Goal: Communication & Community: Connect with others

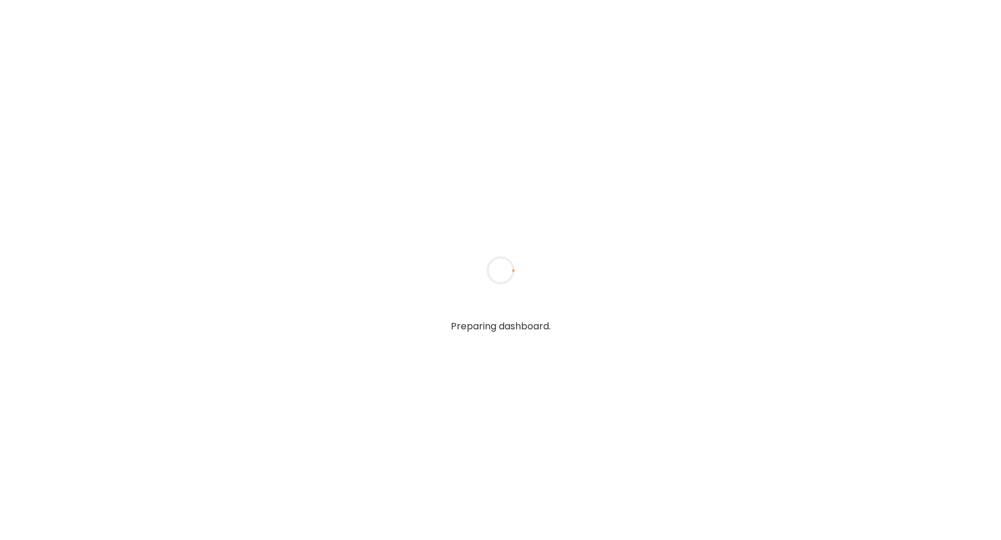
type textarea "**********"
type input "**********"
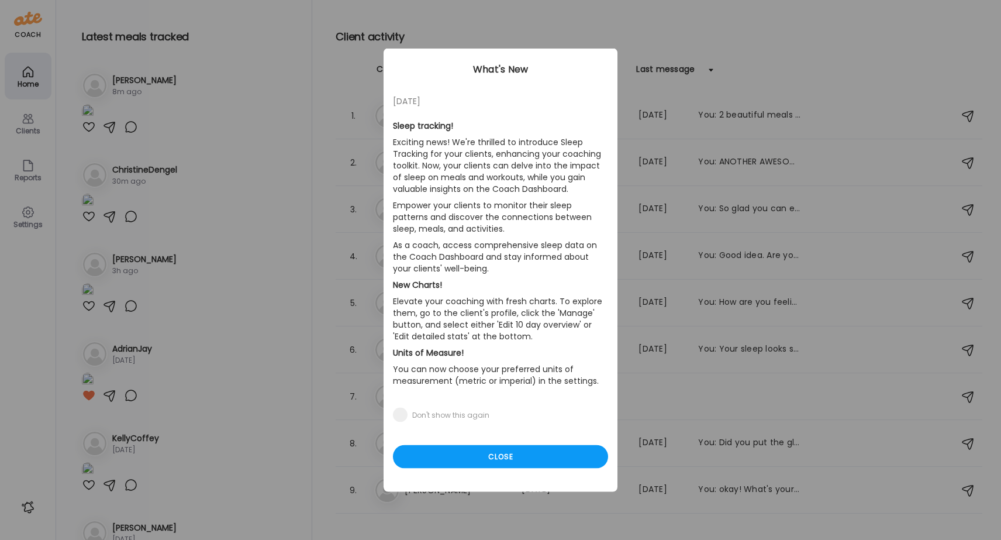
click at [30, 127] on div "Ate Coach Dashboard Wahoo! It’s official Take a moment to set up your Coach Pro…" at bounding box center [500, 270] width 1001 height 540
click at [502, 455] on div "Close" at bounding box center [500, 456] width 215 height 23
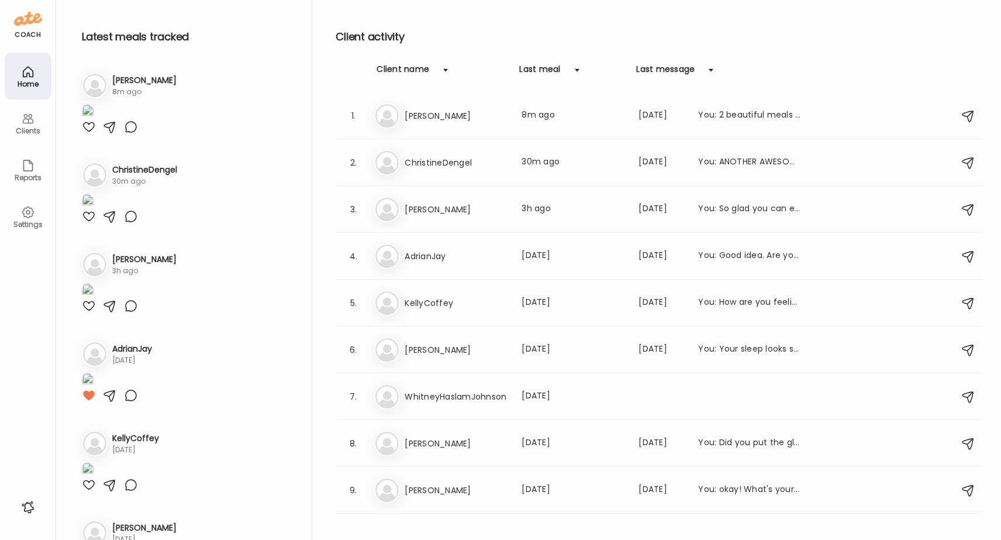
click at [94, 120] on img at bounding box center [88, 112] width 12 height 16
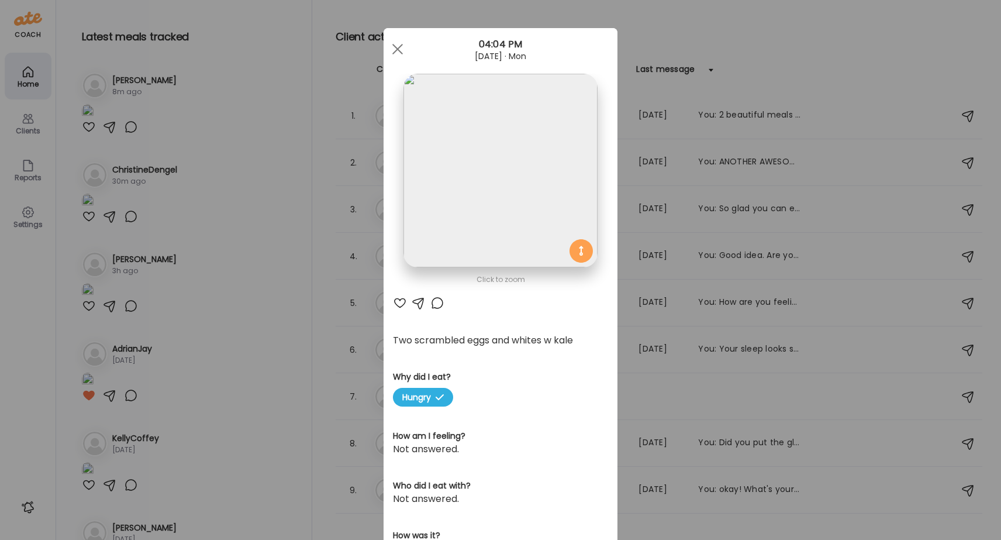
click at [399, 300] on div at bounding box center [400, 303] width 14 height 14
click at [400, 45] on div at bounding box center [397, 48] width 23 height 23
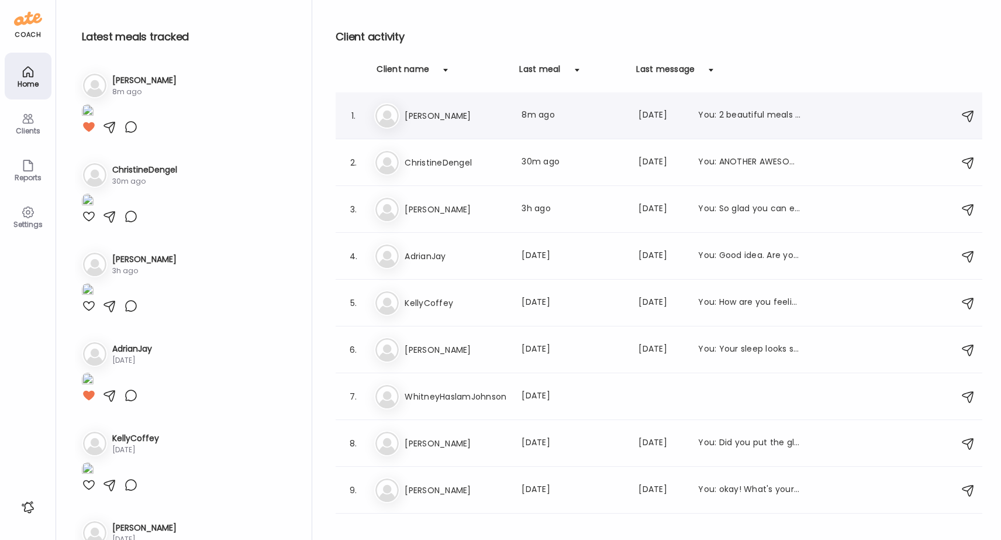
click at [426, 117] on h3 "[PERSON_NAME]" at bounding box center [456, 116] width 103 height 14
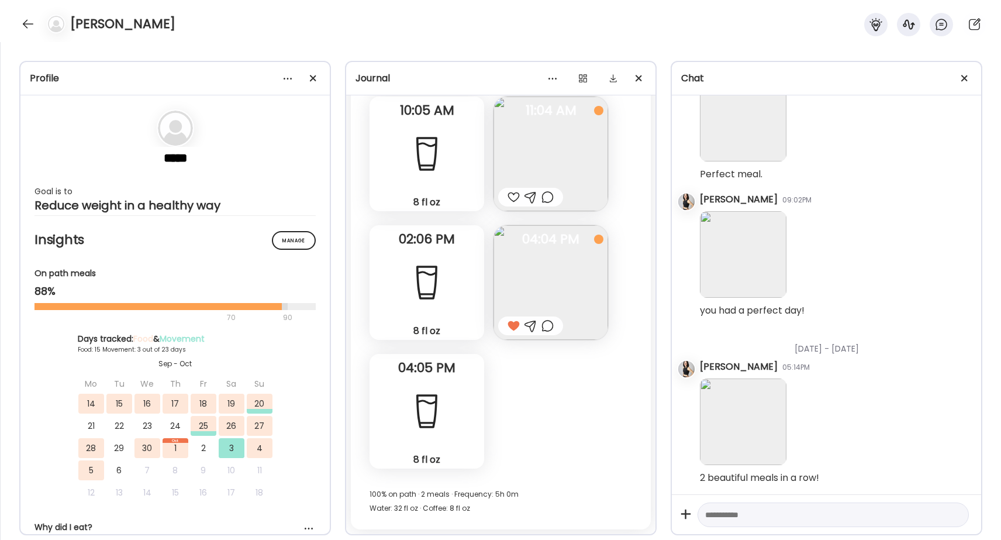
scroll to position [2471, 0]
click at [539, 168] on img at bounding box center [550, 153] width 115 height 115
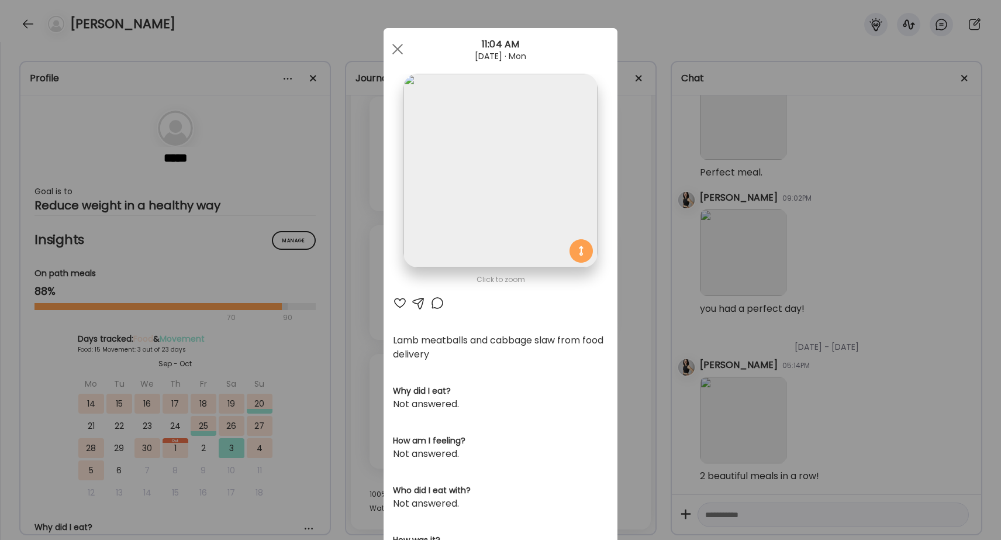
click at [398, 301] on div at bounding box center [400, 303] width 14 height 14
click at [399, 48] on span at bounding box center [397, 49] width 11 height 11
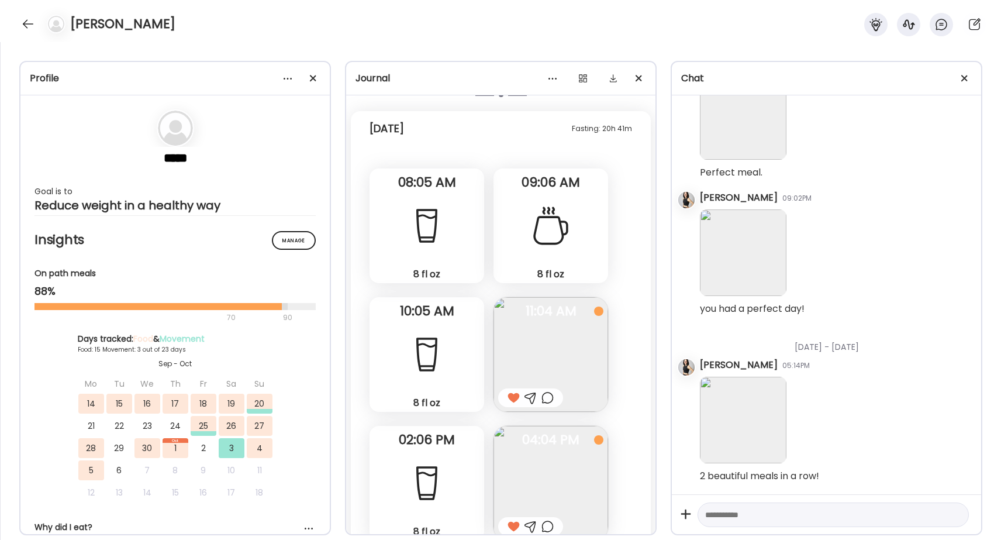
scroll to position [15396, 0]
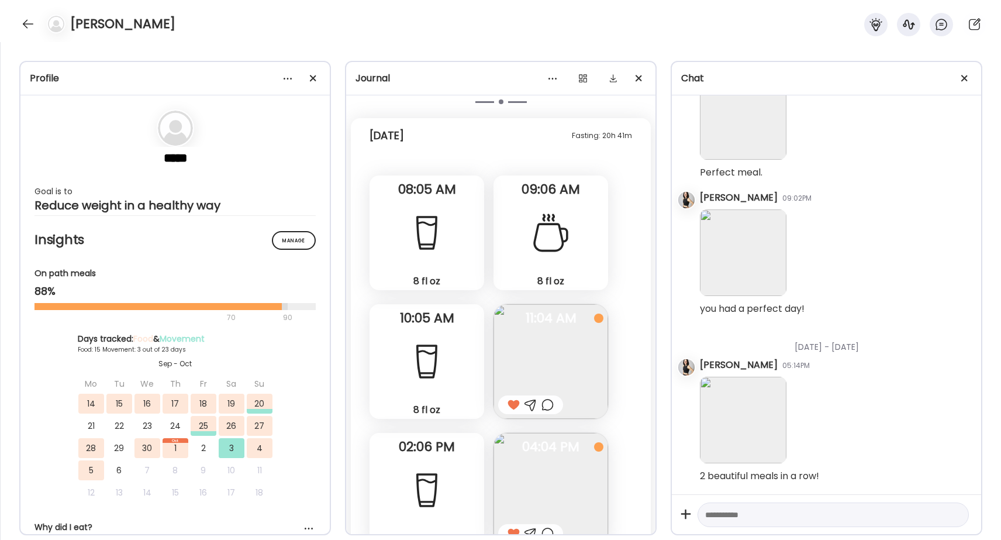
click at [553, 350] on img at bounding box center [550, 361] width 115 height 115
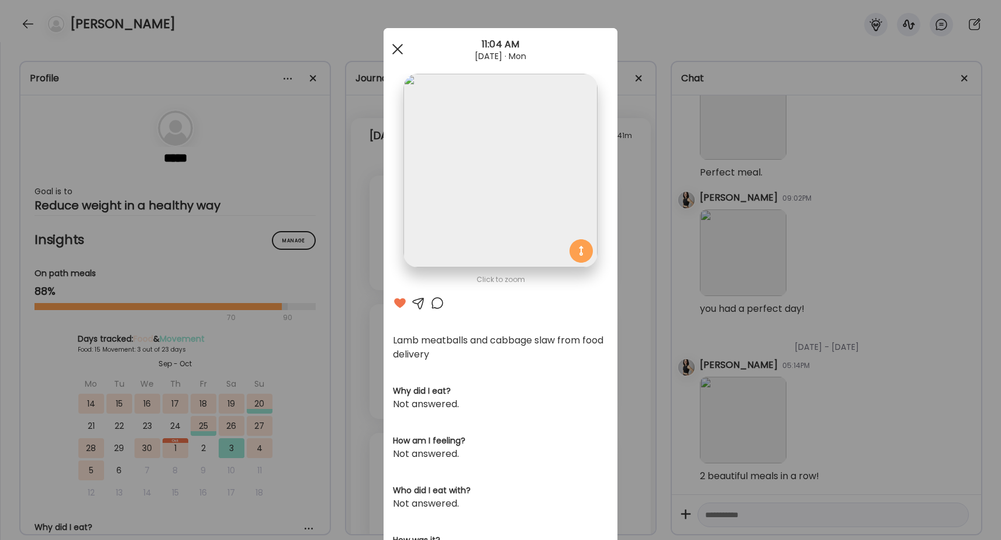
click at [395, 49] on div at bounding box center [397, 48] width 23 height 23
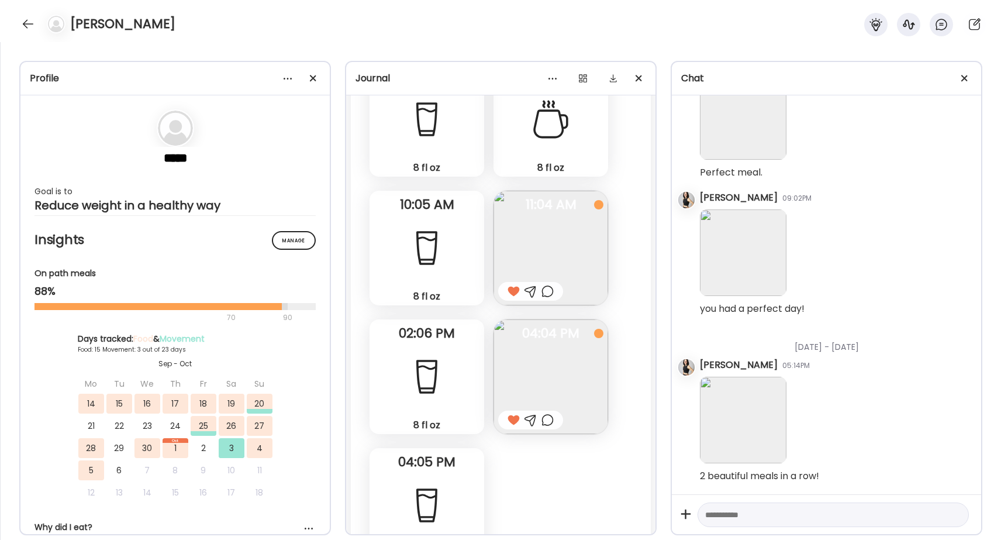
scroll to position [15513, 0]
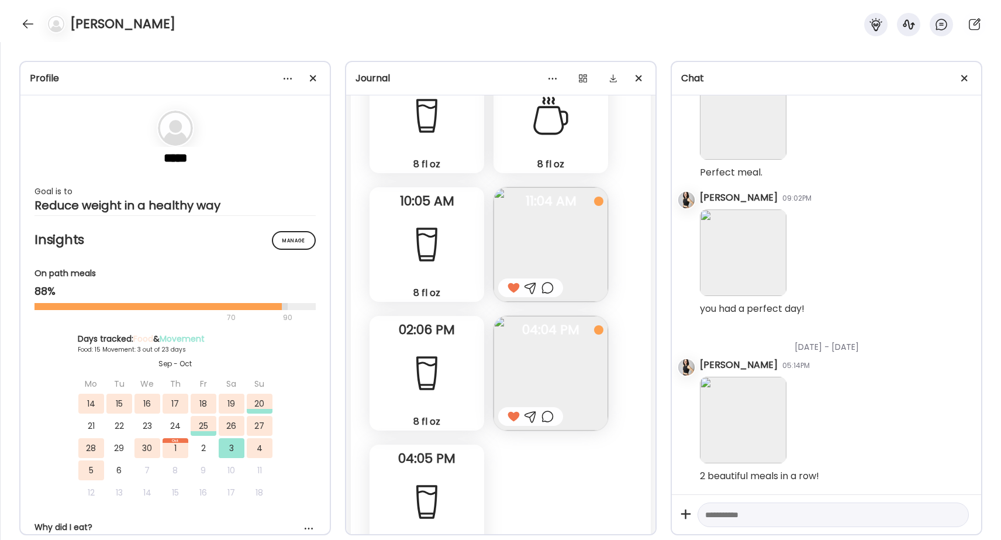
click at [540, 364] on img at bounding box center [550, 373] width 115 height 115
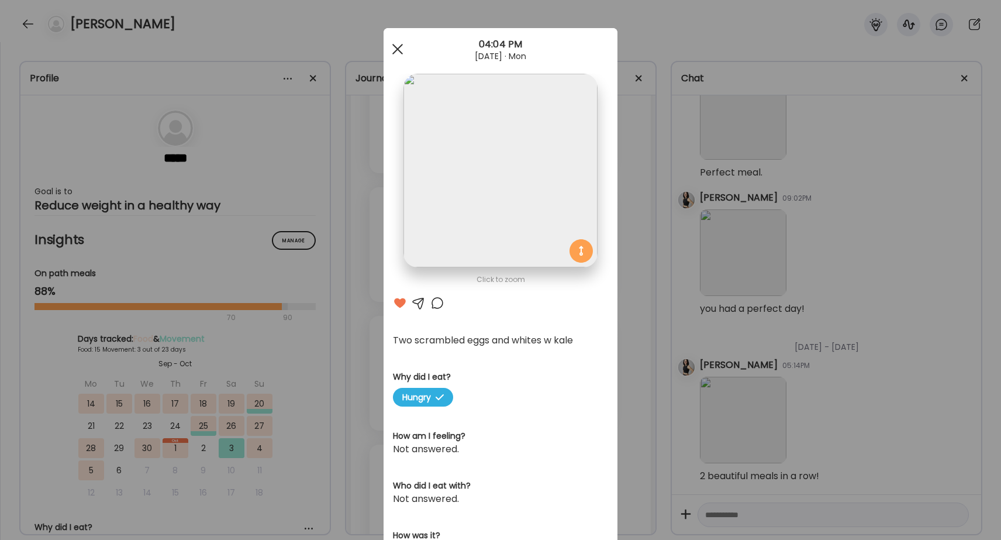
click at [402, 45] on span at bounding box center [397, 49] width 11 height 11
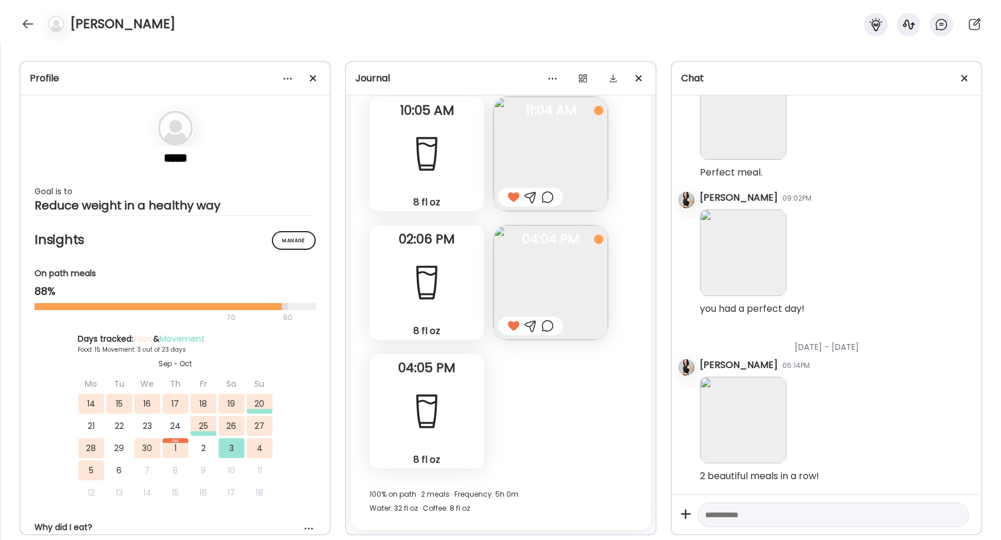
scroll to position [15603, 0]
click at [27, 22] on div at bounding box center [28, 24] width 19 height 19
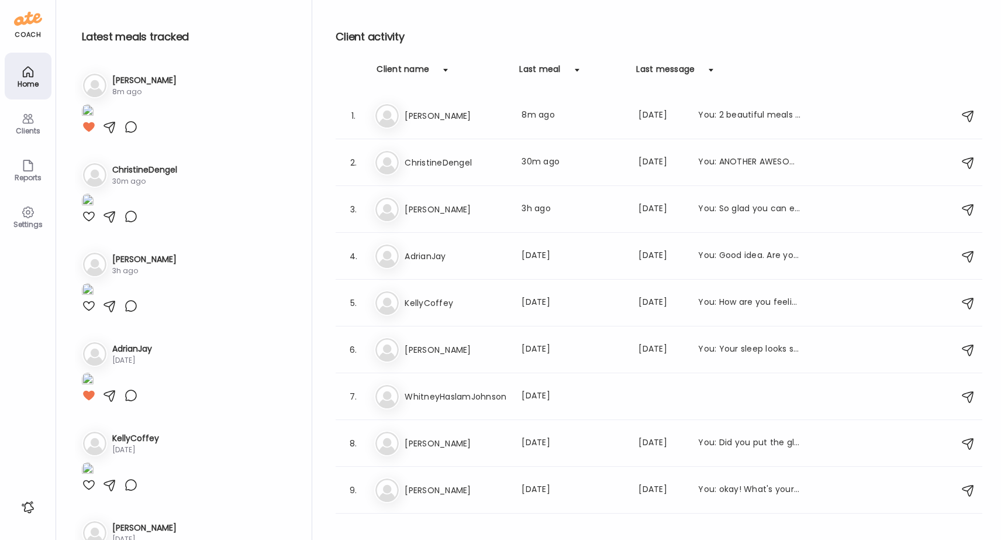
click at [29, 123] on icon at bounding box center [27, 119] width 11 height 10
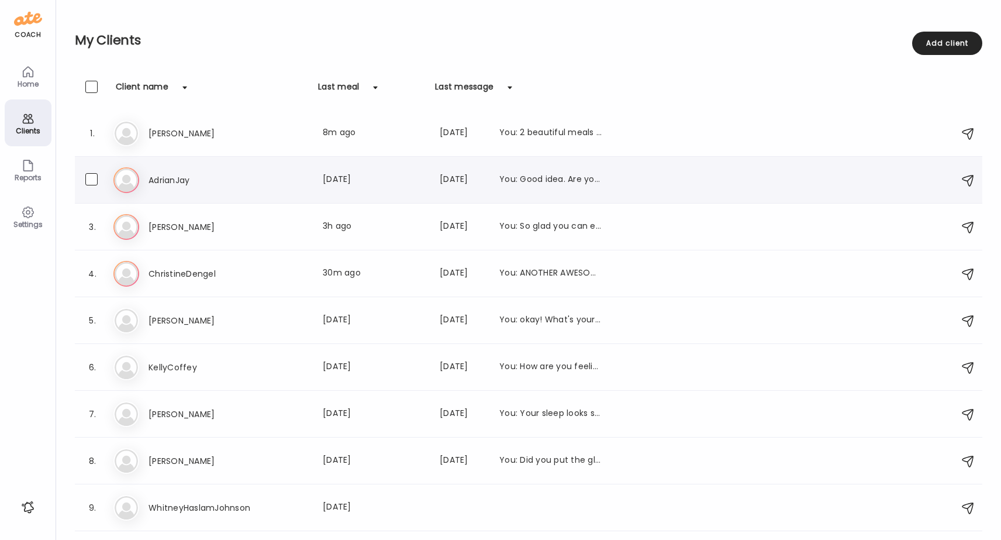
click at [158, 177] on h3 "AdrianJay" at bounding box center [199, 180] width 103 height 14
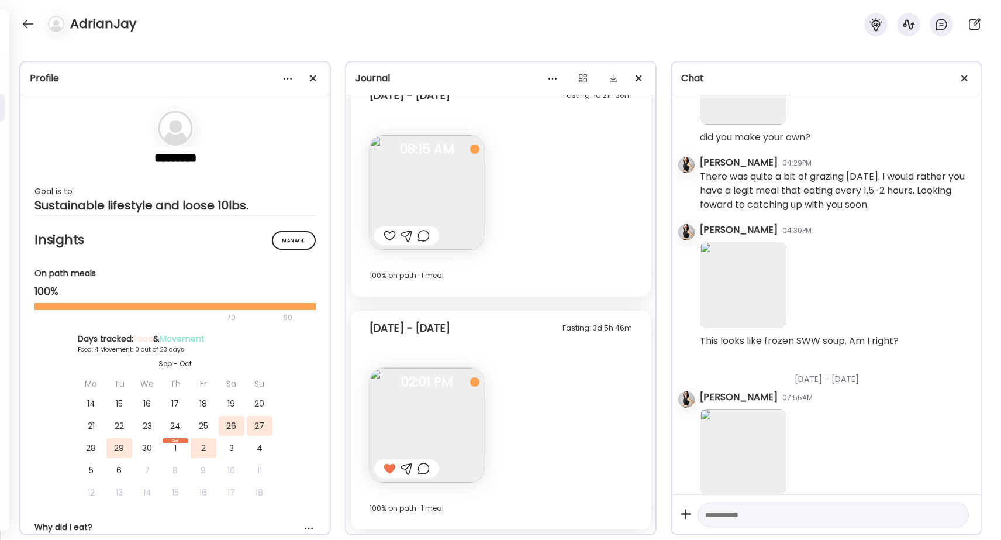
scroll to position [11645, 0]
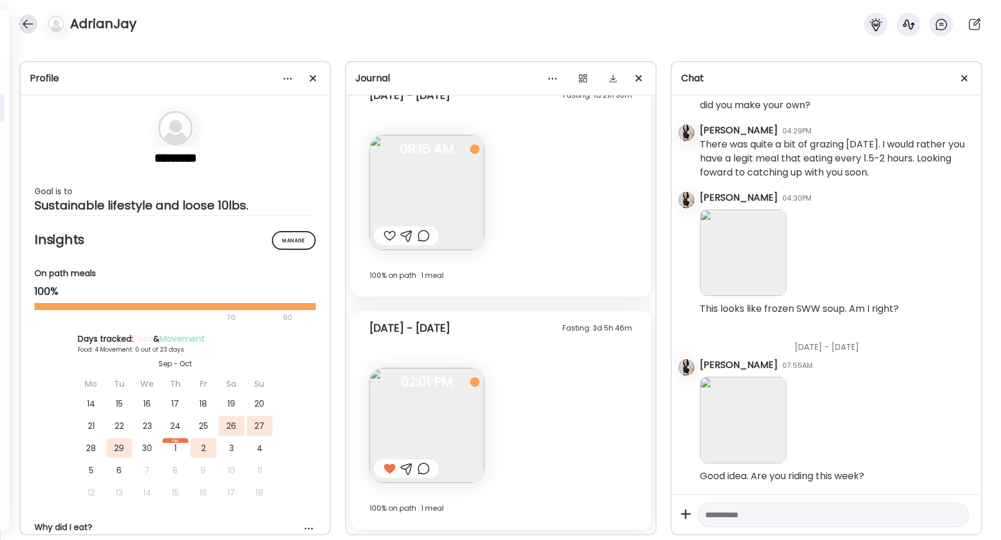
click at [25, 25] on div at bounding box center [28, 24] width 19 height 19
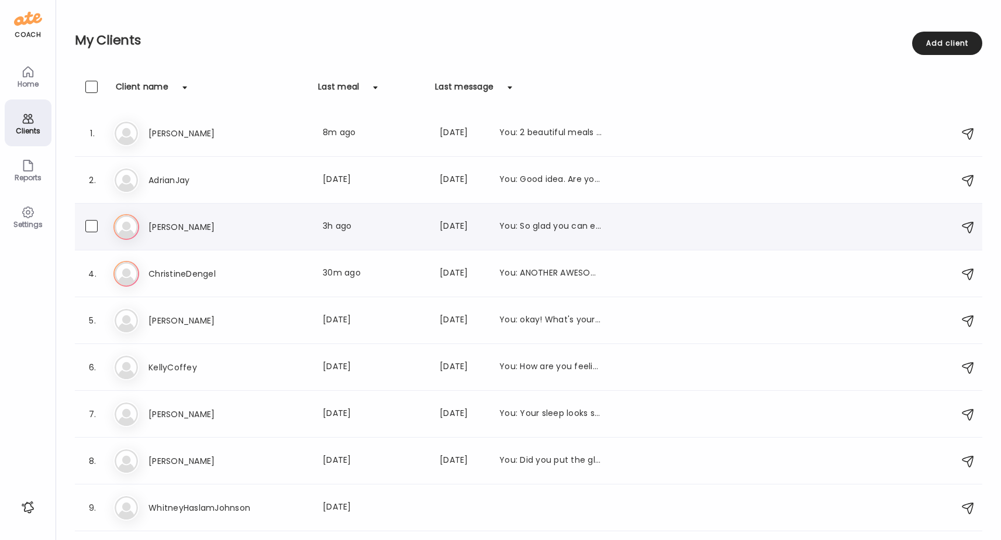
click at [163, 223] on h3 "[PERSON_NAME]" at bounding box center [199, 227] width 103 height 14
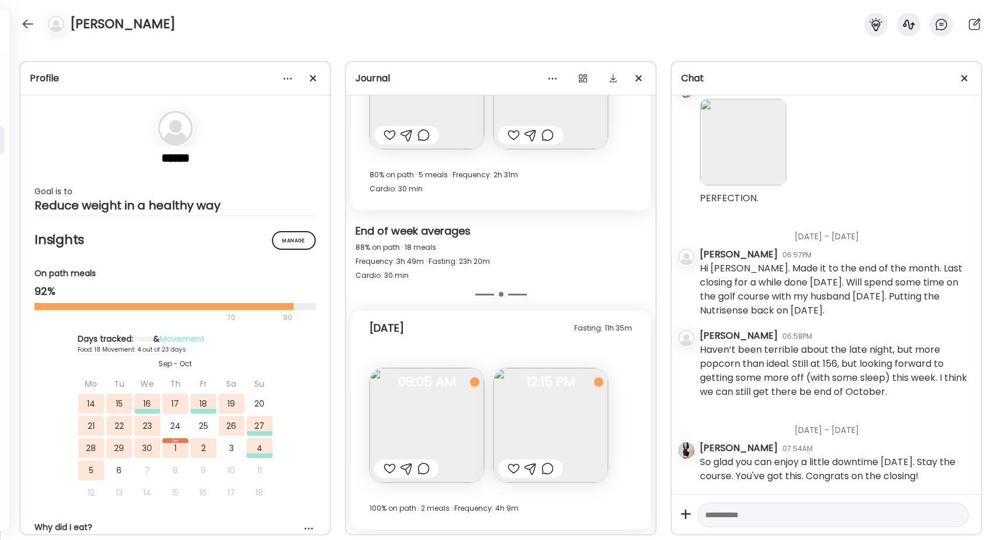
scroll to position [19017, 0]
click at [427, 419] on img at bounding box center [426, 425] width 115 height 115
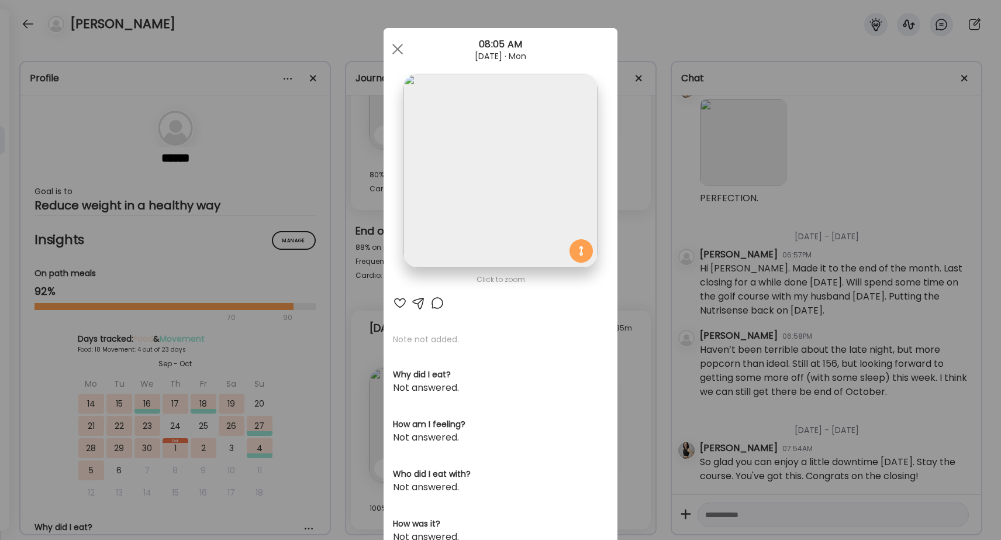
click at [399, 300] on div at bounding box center [400, 303] width 14 height 14
click at [399, 43] on div at bounding box center [397, 48] width 23 height 23
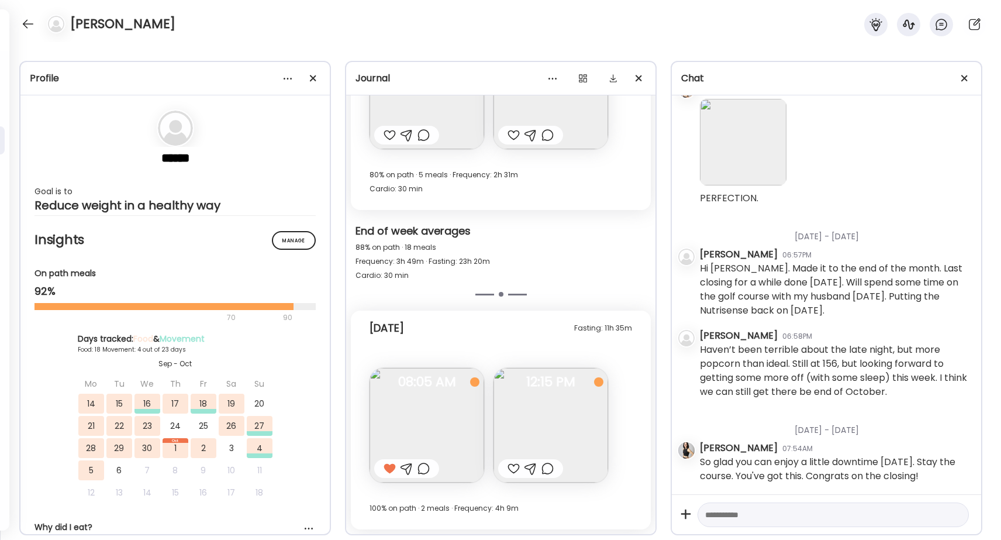
click at [541, 407] on img at bounding box center [550, 425] width 115 height 115
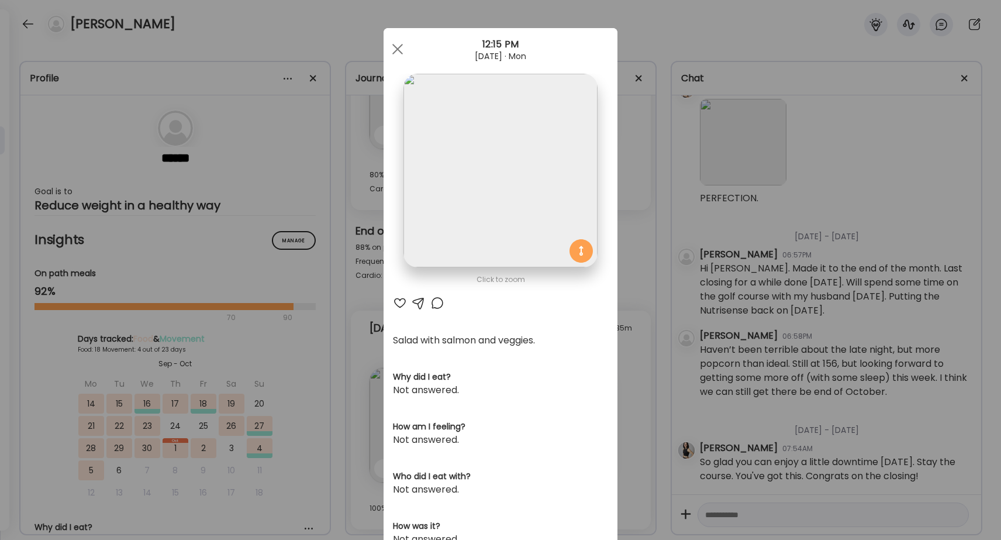
click at [398, 302] on div at bounding box center [400, 303] width 14 height 14
click at [400, 46] on span at bounding box center [397, 49] width 11 height 11
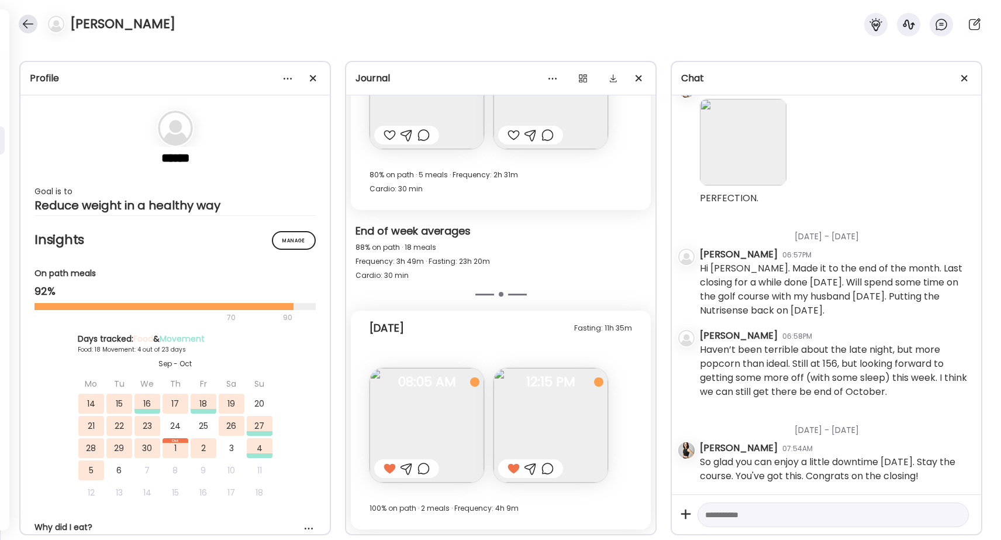
click at [26, 22] on div at bounding box center [28, 24] width 19 height 19
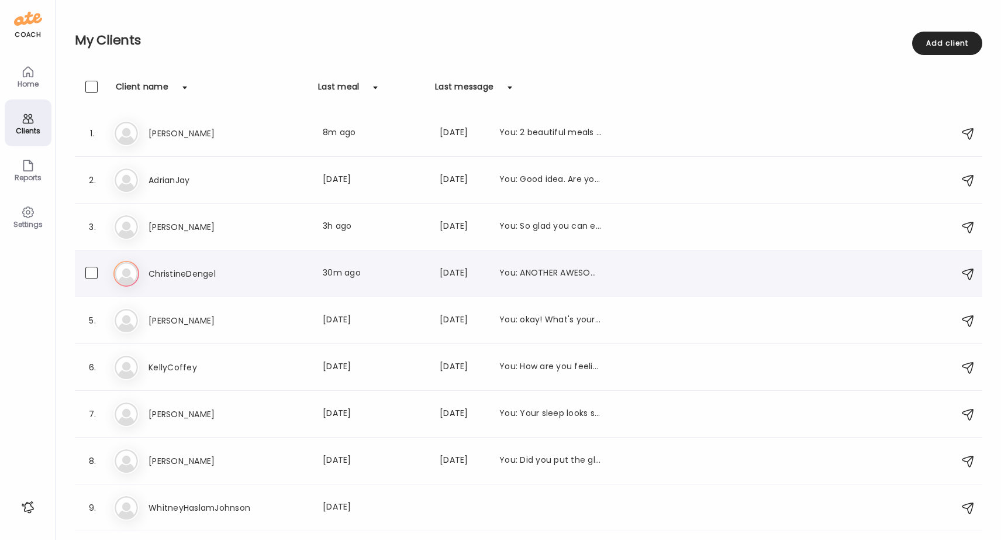
click at [188, 272] on h3 "ChristineDengel" at bounding box center [199, 274] width 103 height 14
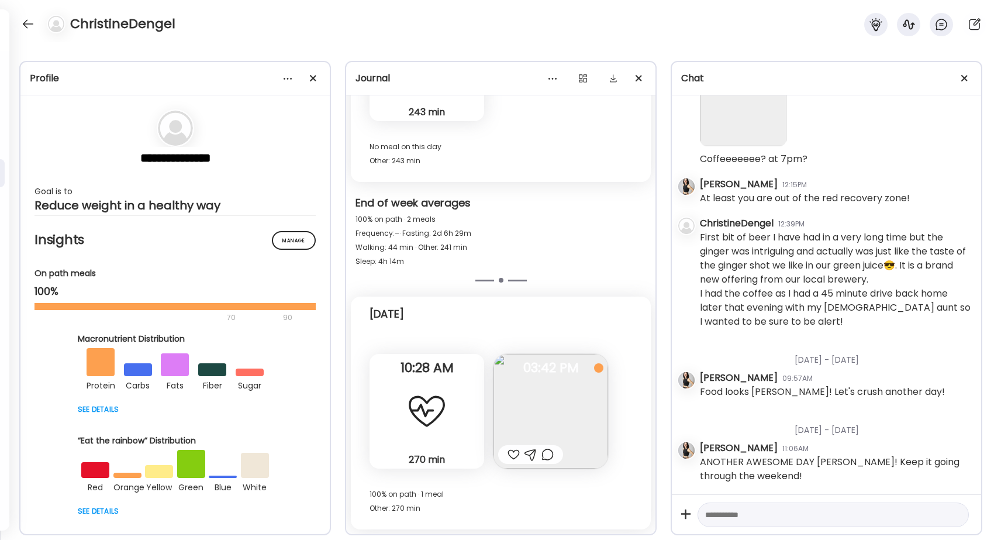
scroll to position [4475, 0]
click at [513, 457] on div at bounding box center [513, 454] width 12 height 14
click at [19, 17] on div "ChristineDengel" at bounding box center [500, 21] width 1001 height 42
click at [29, 24] on div at bounding box center [28, 24] width 19 height 19
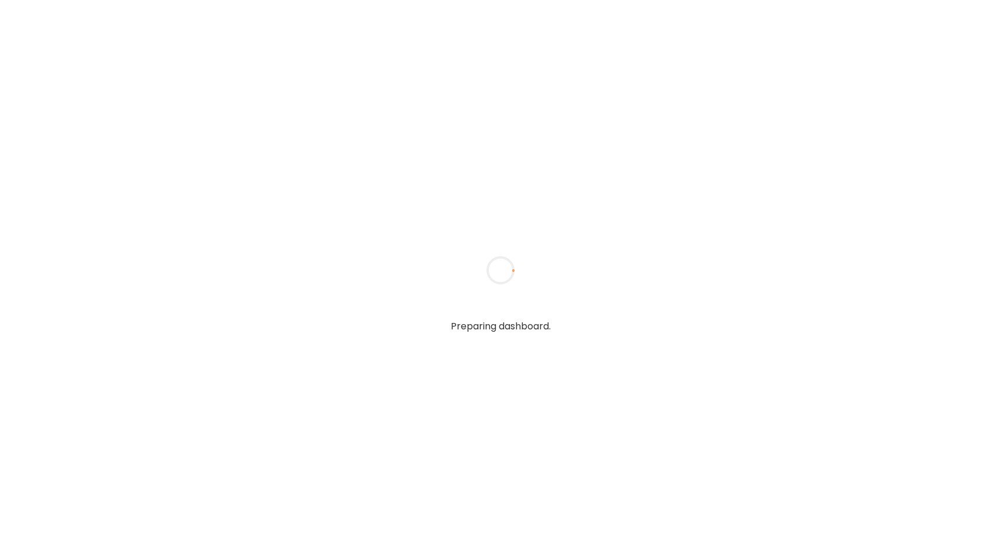
type textarea "**********"
type input "**********"
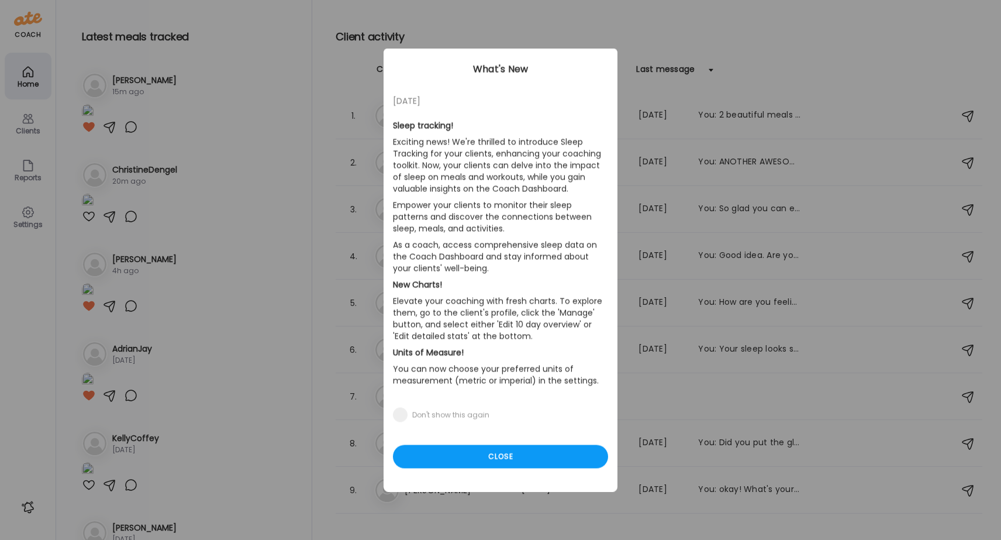
click at [506, 444] on div "[DATE] Sleep tracking! Exciting news! We're thrilled to introduce Sleep Trackin…" at bounding box center [500, 270] width 234 height 443
click at [506, 455] on div "Close" at bounding box center [500, 456] width 215 height 23
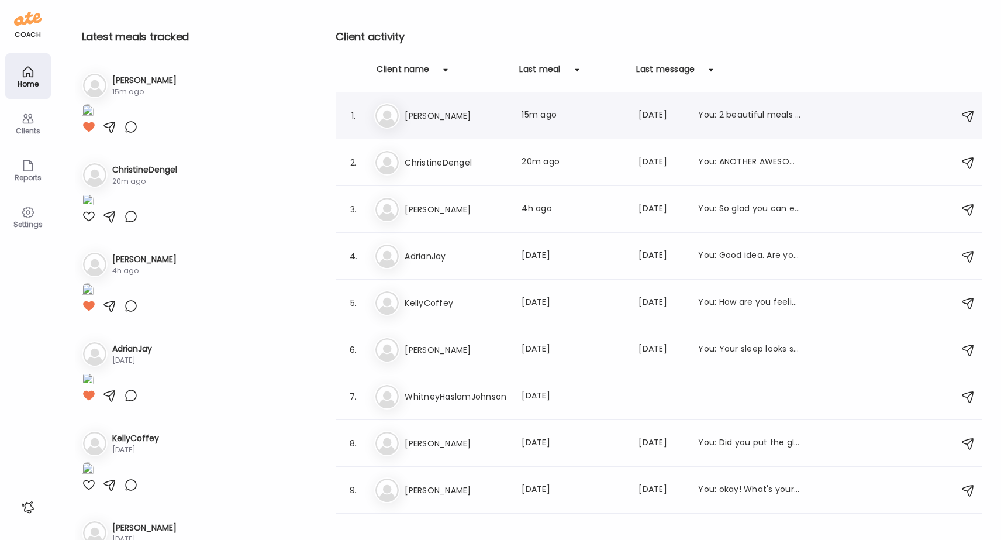
click at [424, 116] on h3 "[PERSON_NAME]" at bounding box center [456, 116] width 103 height 14
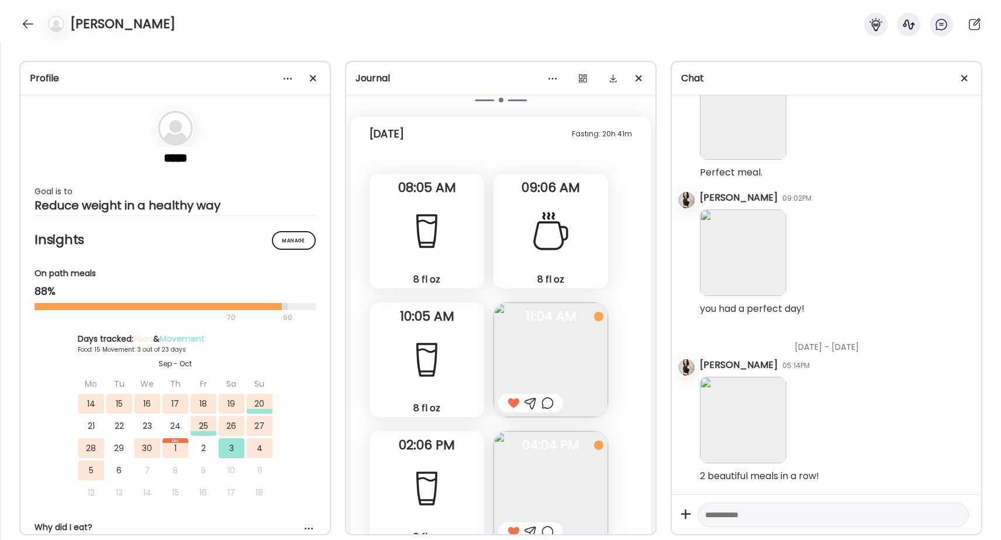
scroll to position [19860, 0]
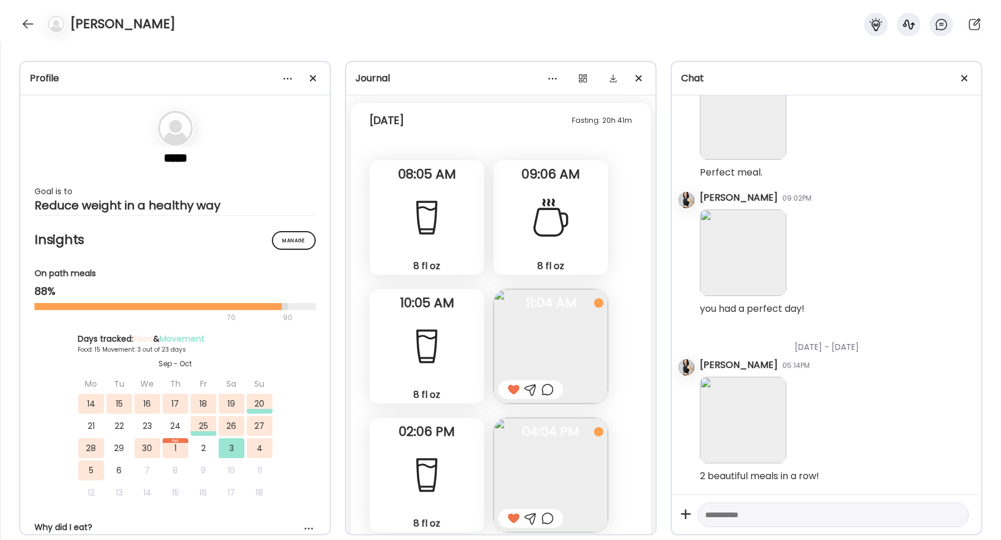
click at [523, 314] on img at bounding box center [550, 346] width 115 height 115
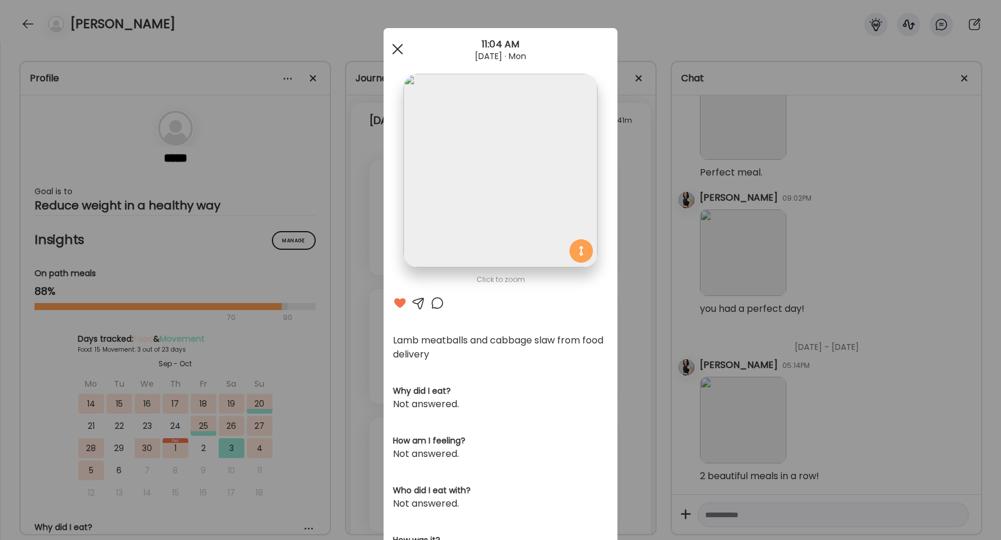
click at [399, 46] on div at bounding box center [397, 48] width 23 height 23
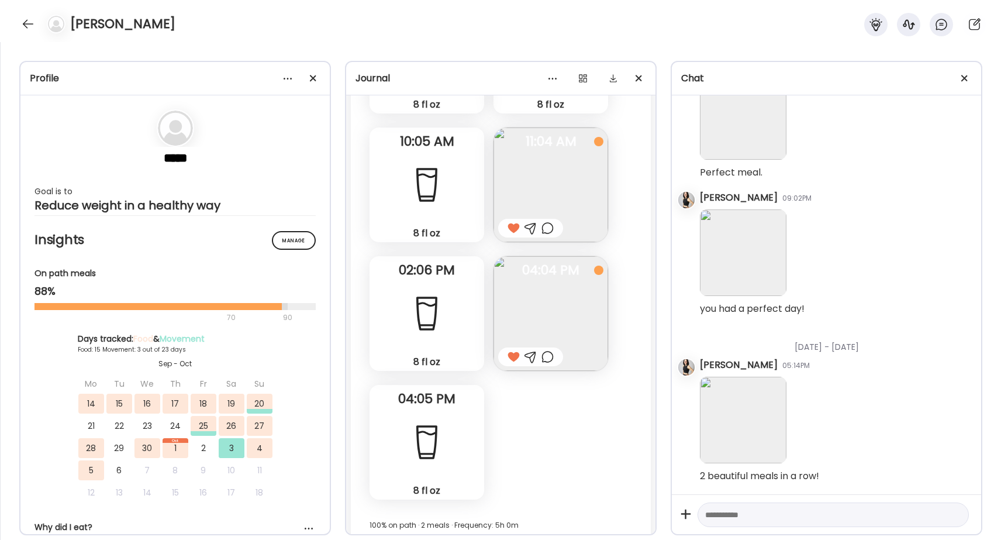
scroll to position [20010, 0]
